Goal: Task Accomplishment & Management: Manage account settings

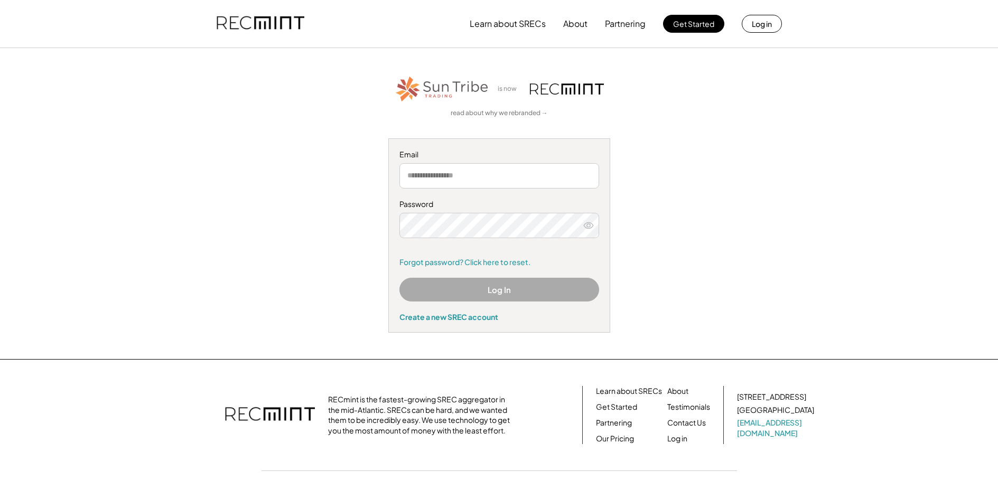
click at [486, 175] on input "email" at bounding box center [499, 175] width 200 height 25
type input "**********"
click at [589, 226] on icon at bounding box center [588, 225] width 11 height 11
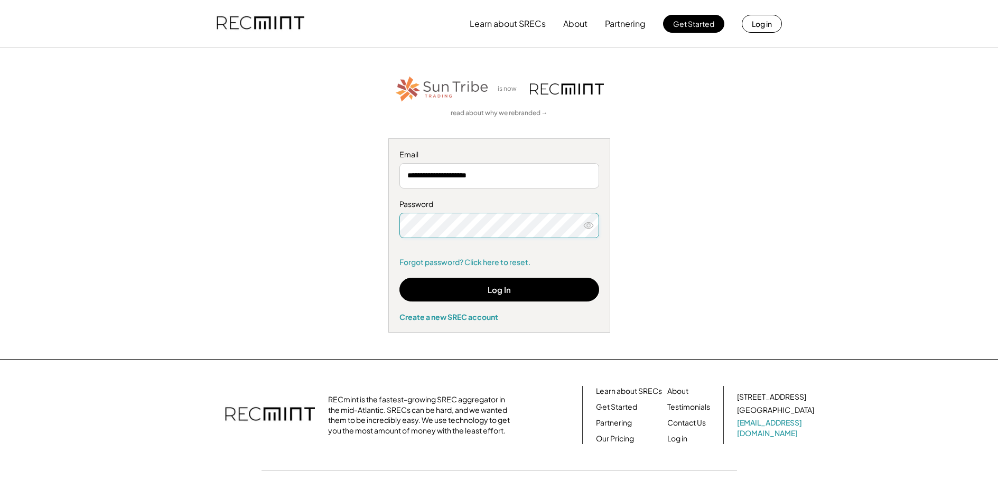
click at [592, 224] on use at bounding box center [589, 225] width 10 height 6
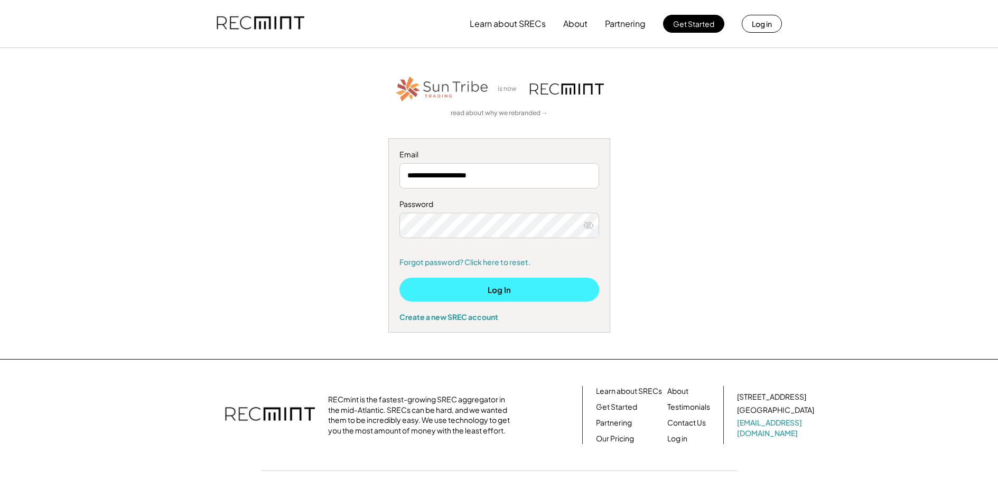
click at [494, 291] on button "Log In" at bounding box center [499, 290] width 200 height 24
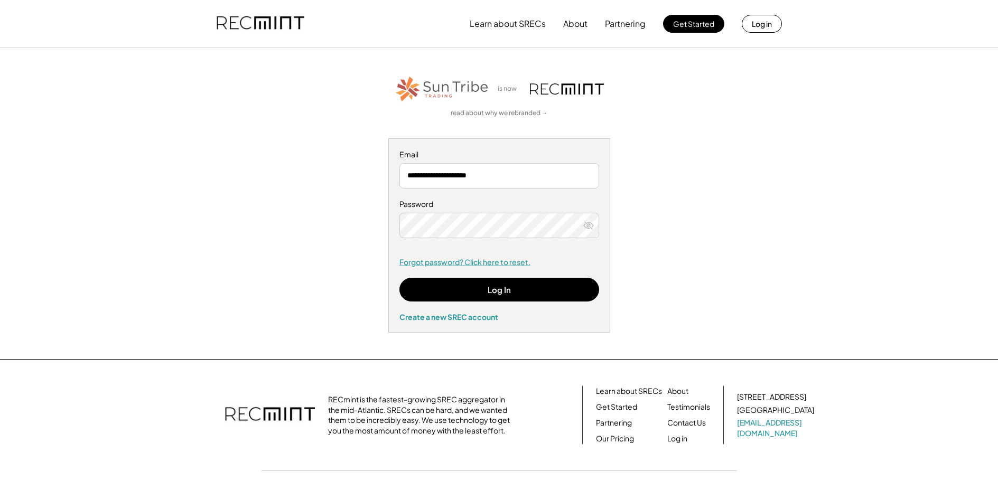
click at [489, 263] on link "Forgot password? Click here to reset." at bounding box center [499, 262] width 200 height 11
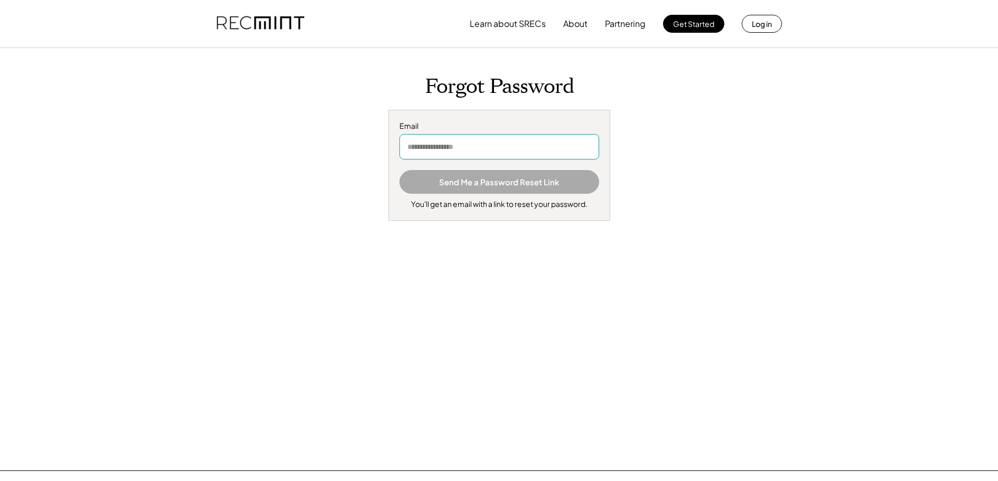
click at [463, 146] on input "email" at bounding box center [499, 146] width 200 height 25
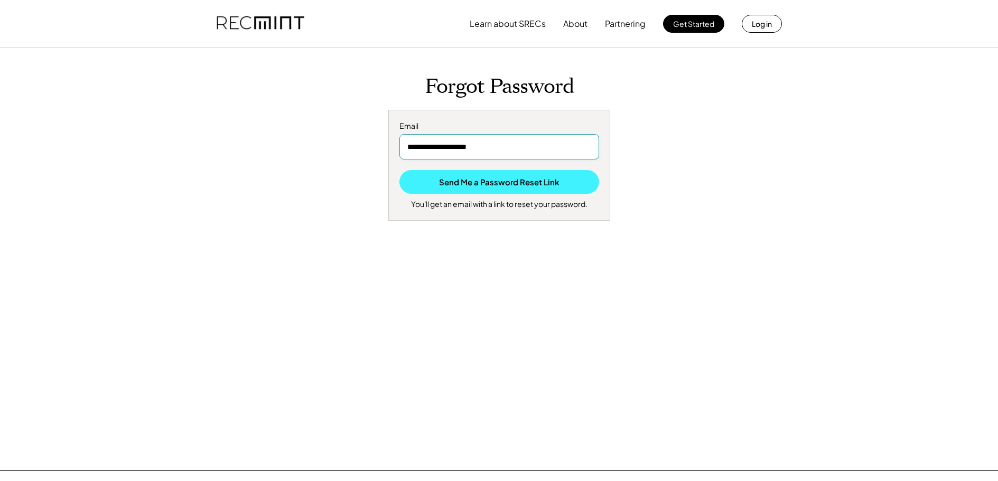
type input "**********"
click at [505, 181] on button "Send Me a Password Reset Link" at bounding box center [499, 182] width 200 height 24
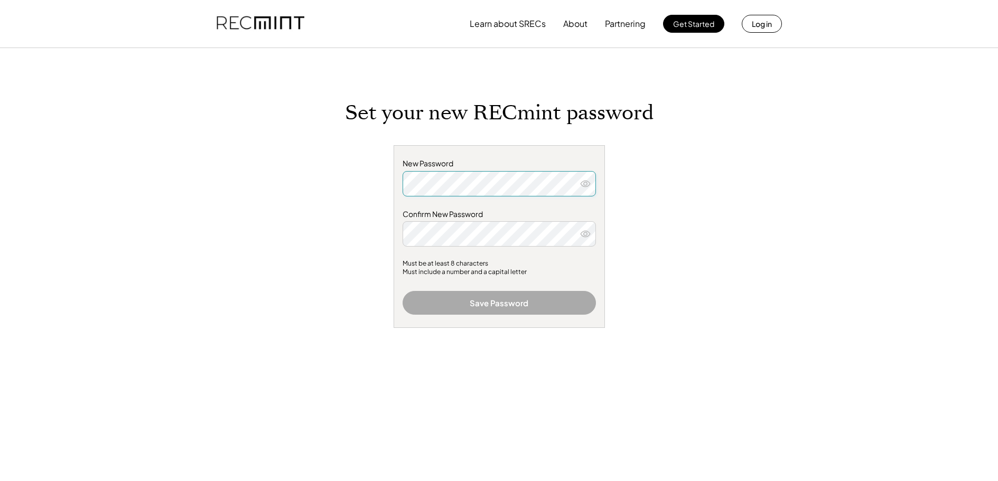
click at [589, 185] on icon at bounding box center [585, 184] width 11 height 11
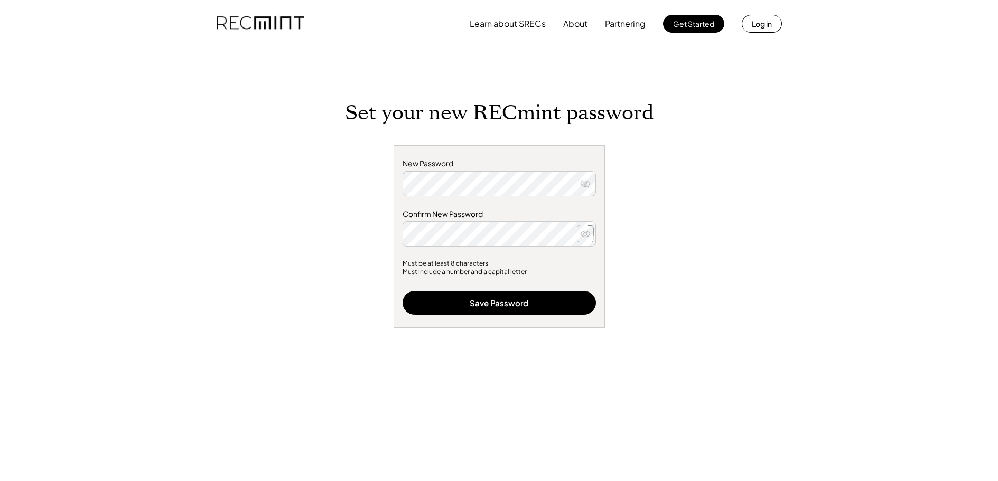
click at [584, 233] on use at bounding box center [585, 234] width 10 height 6
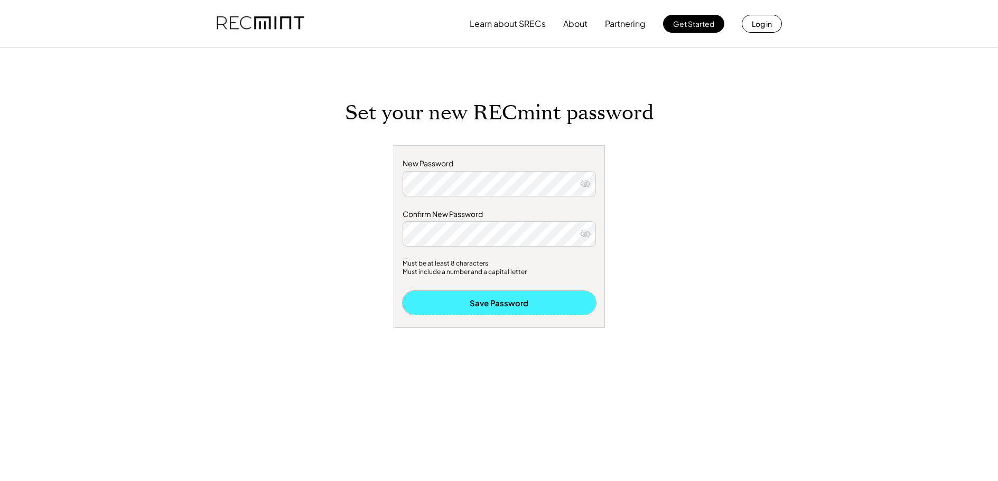
click at [500, 303] on button "Save Password" at bounding box center [498, 303] width 193 height 24
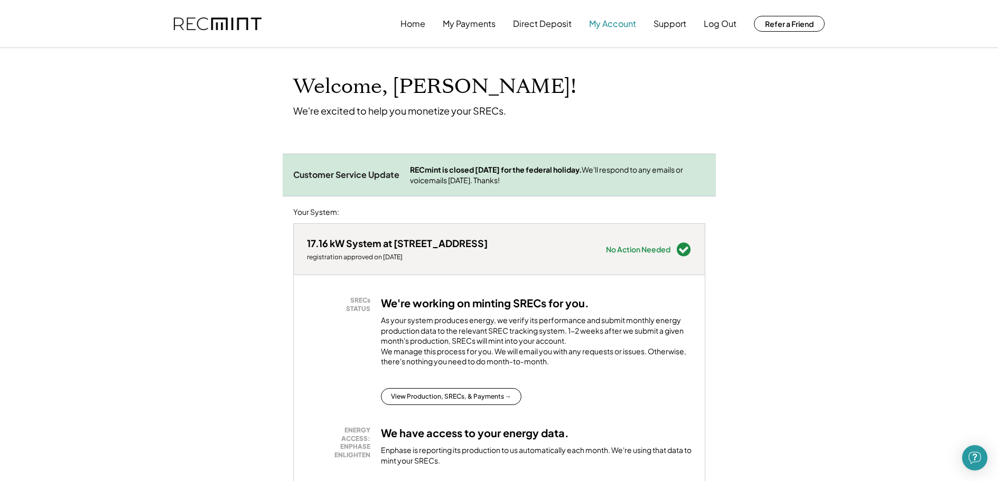
click at [615, 20] on button "My Account" at bounding box center [612, 23] width 47 height 21
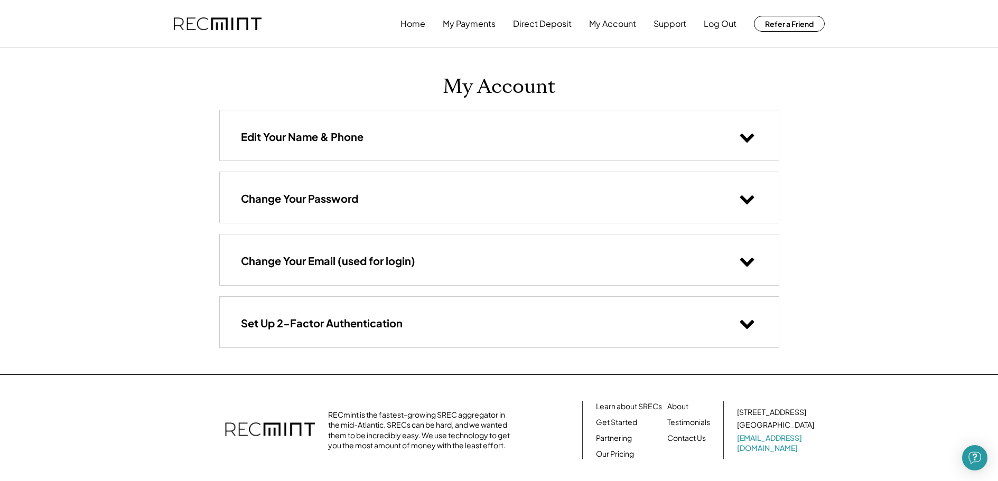
click at [744, 137] on use at bounding box center [746, 138] width 14 height 9
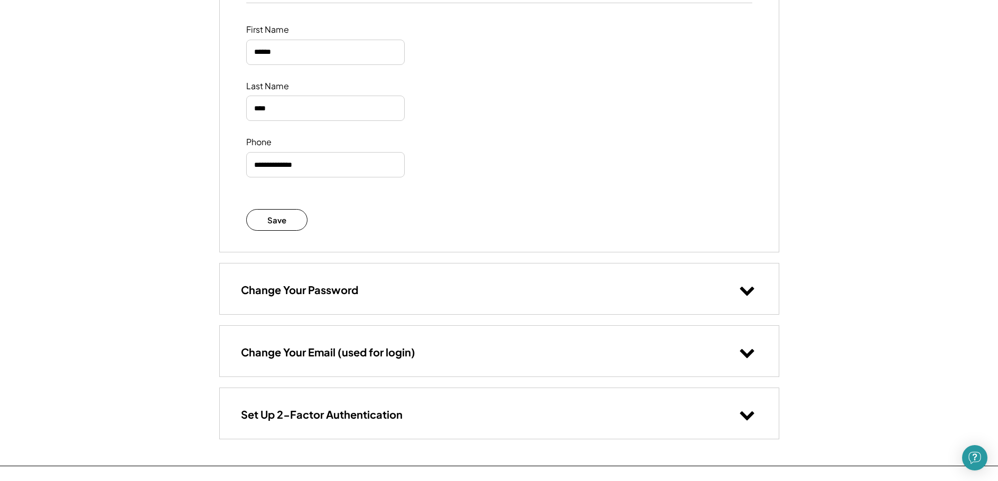
scroll to position [158, 0]
click at [748, 354] on use at bounding box center [746, 353] width 14 height 9
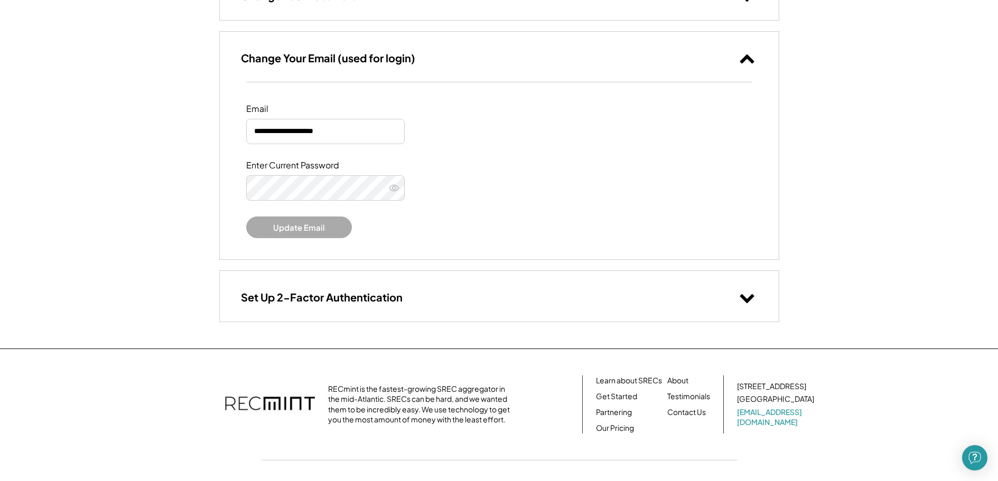
scroll to position [475, 0]
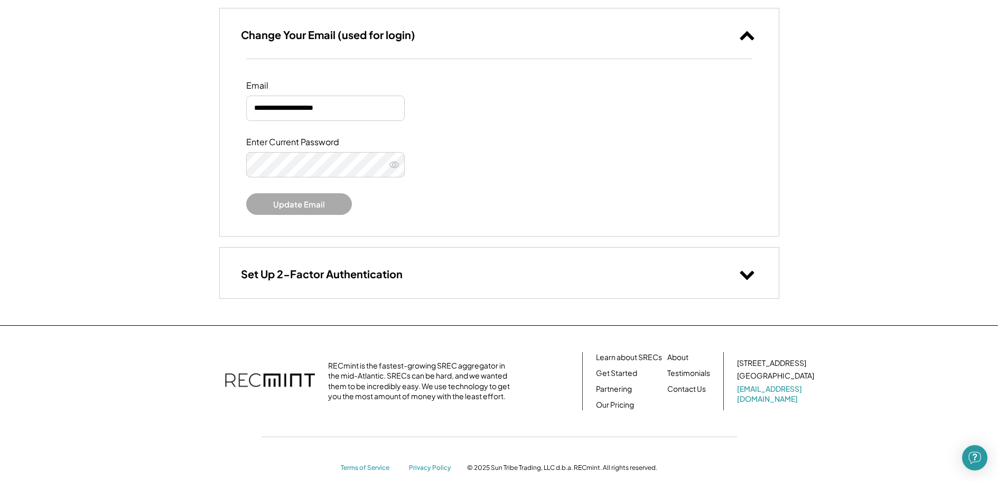
click at [748, 278] on use at bounding box center [746, 275] width 14 height 9
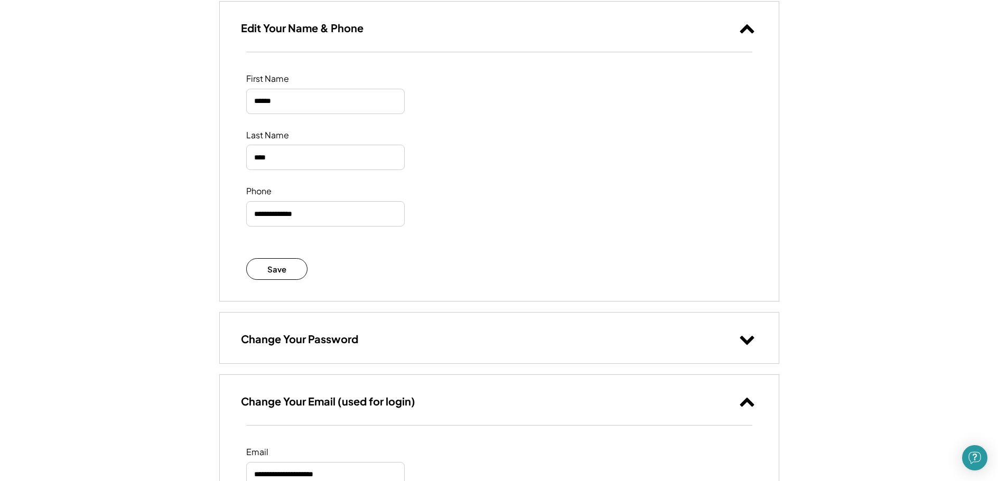
scroll to position [0, 0]
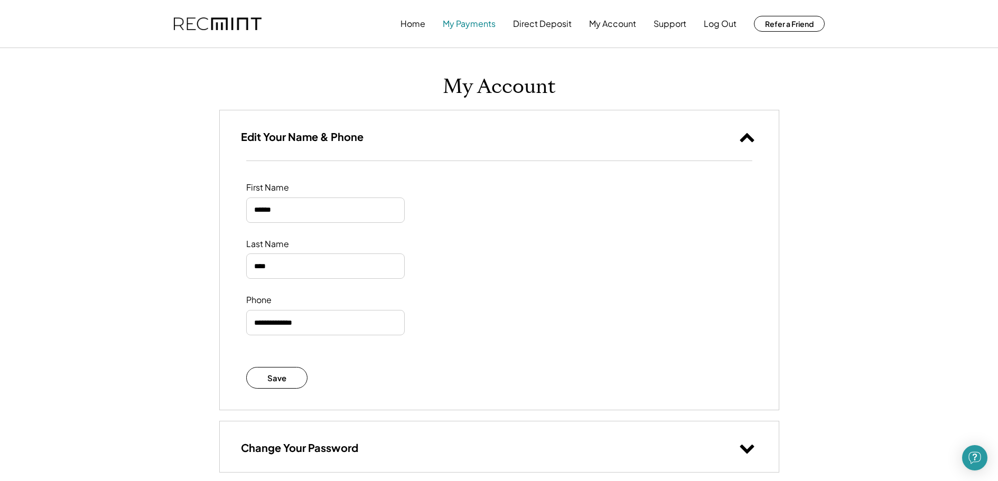
click at [479, 25] on button "My Payments" at bounding box center [469, 23] width 53 height 21
